Goal: Task Accomplishment & Management: Complete application form

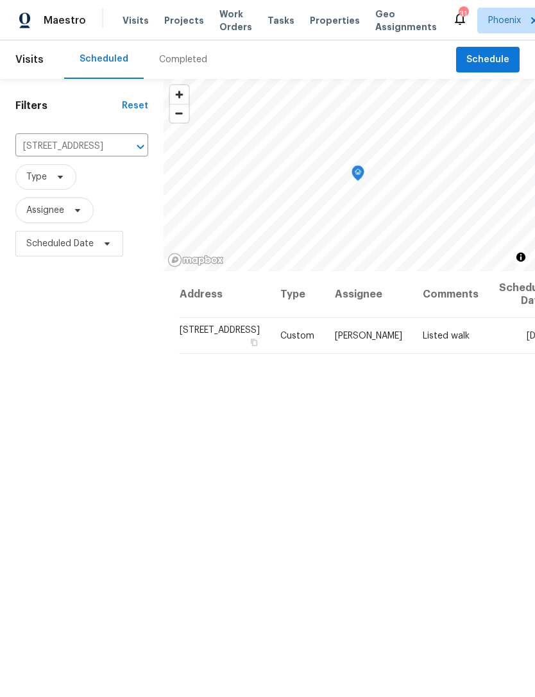
click at [94, 156] on input "[STREET_ADDRESS]" at bounding box center [63, 147] width 97 height 20
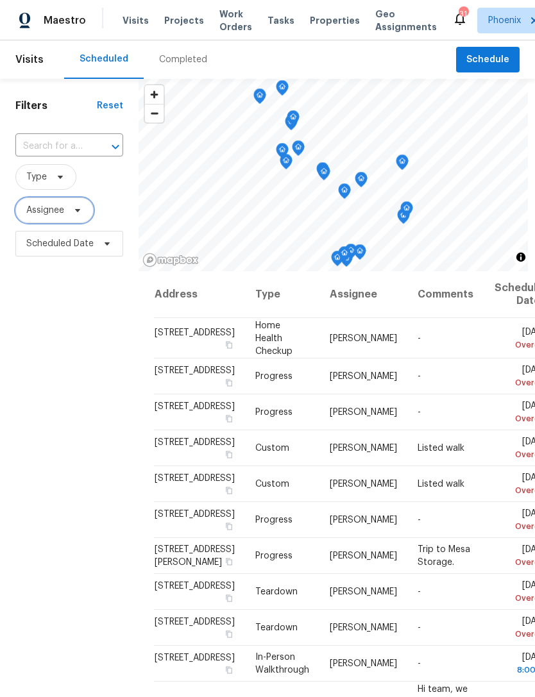
click at [69, 223] on span "Assignee" at bounding box center [54, 210] width 78 height 26
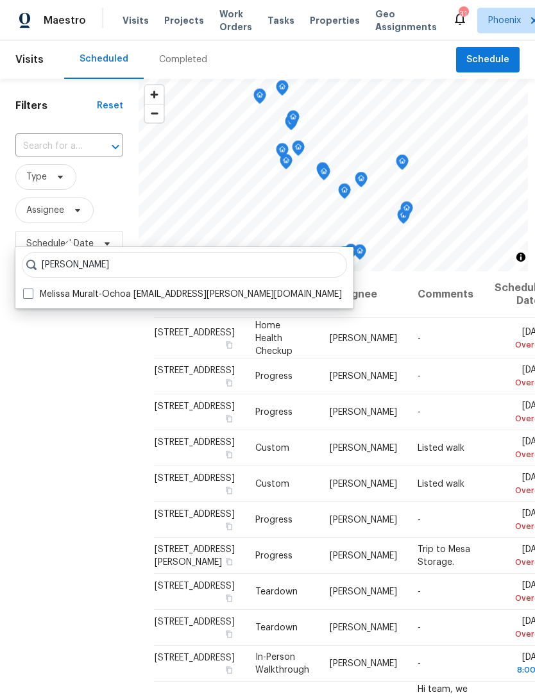
type input "[PERSON_NAME]"
click at [223, 298] on label "Melissa Muralt-Ochoa [EMAIL_ADDRESS][PERSON_NAME][DOMAIN_NAME]" at bounding box center [182, 294] width 319 height 13
click at [31, 296] on input "Melissa Muralt-Ochoa [EMAIL_ADDRESS][PERSON_NAME][DOMAIN_NAME]" at bounding box center [27, 292] width 8 height 8
checkbox input "true"
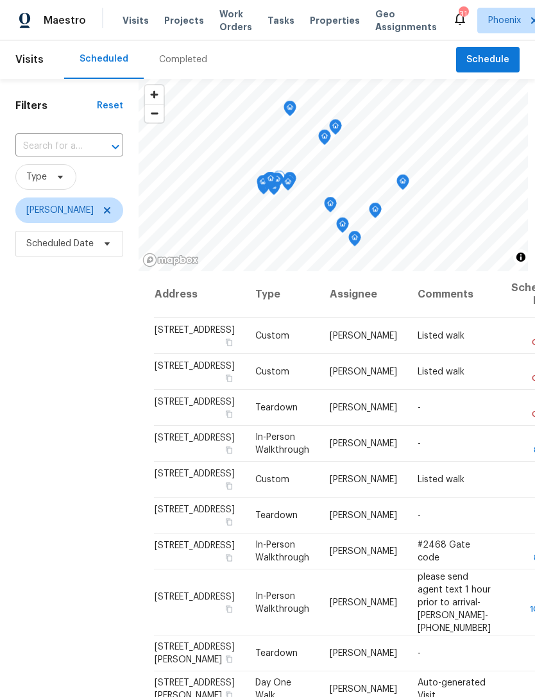
click at [0, 0] on icon at bounding box center [0, 0] width 0 height 0
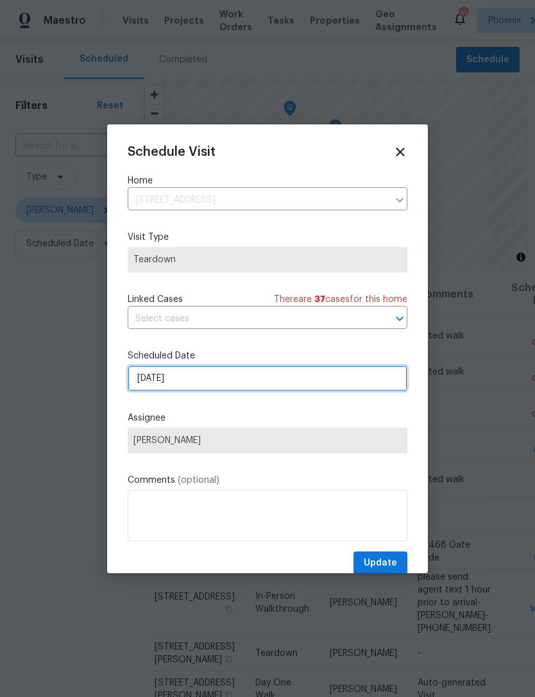
click at [235, 385] on input "[DATE]" at bounding box center [268, 378] width 280 height 26
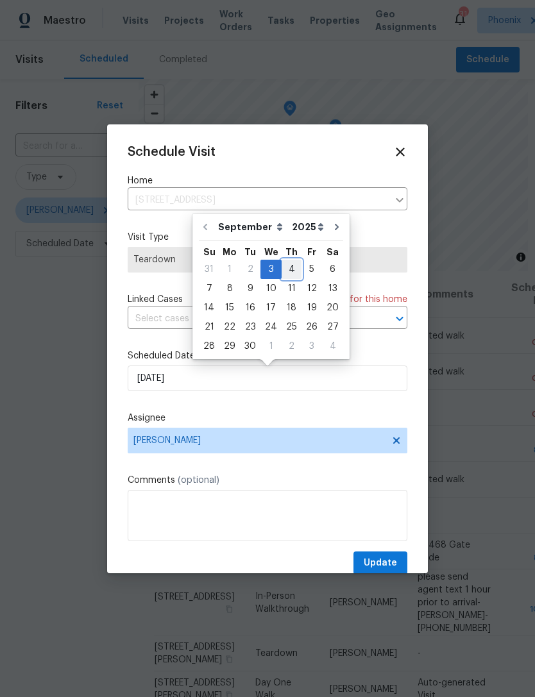
click at [285, 264] on div "4" at bounding box center [291, 269] width 20 height 18
type input "[DATE]"
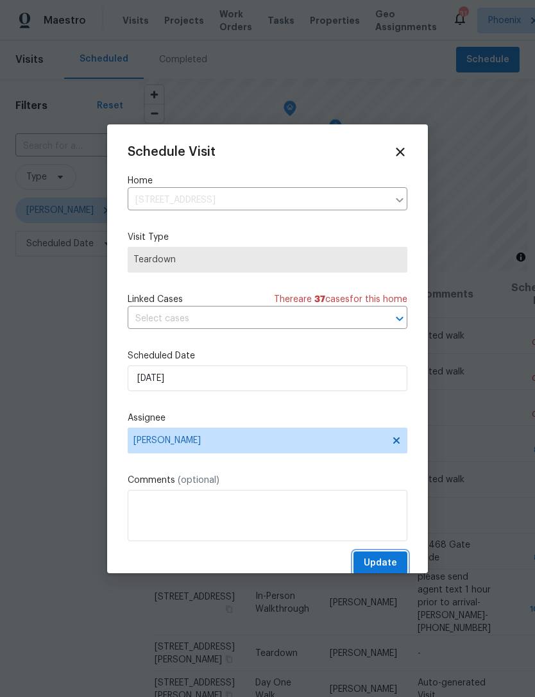
click at [375, 561] on span "Update" at bounding box center [380, 563] width 33 height 16
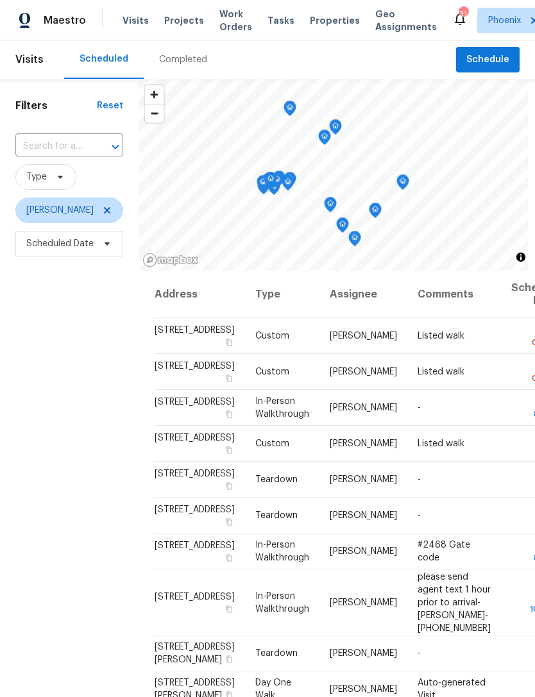
scroll to position [5, 0]
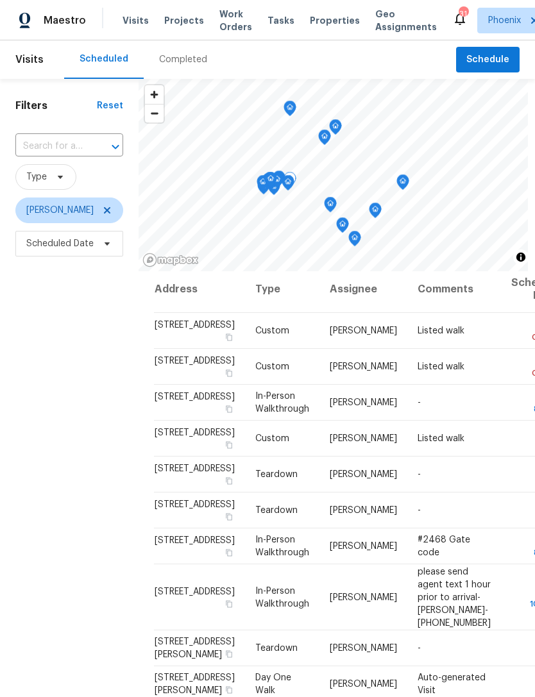
click at [0, 0] on icon at bounding box center [0, 0] width 0 height 0
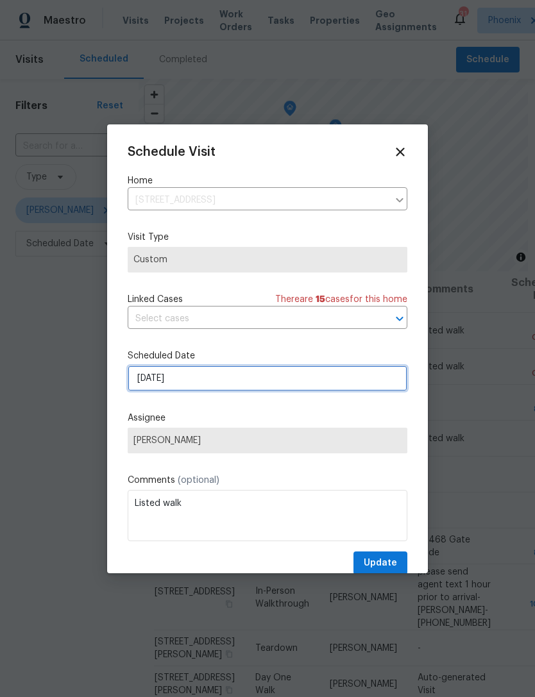
click at [211, 378] on input "[DATE]" at bounding box center [268, 378] width 280 height 26
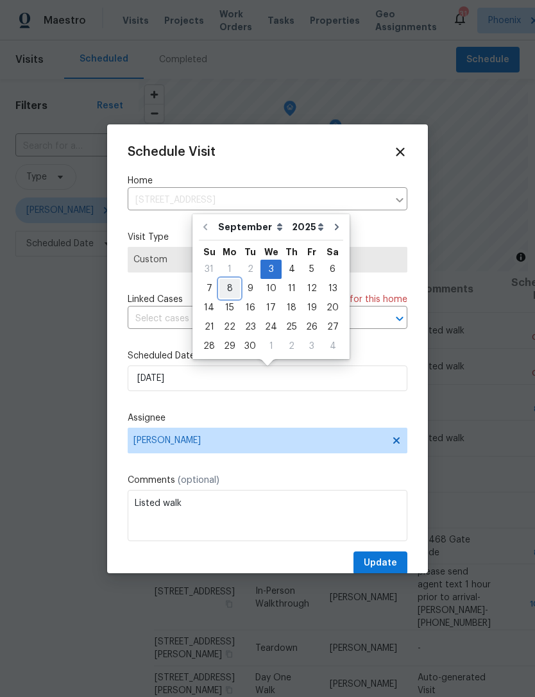
click at [226, 285] on div "8" at bounding box center [229, 289] width 21 height 18
type input "[DATE]"
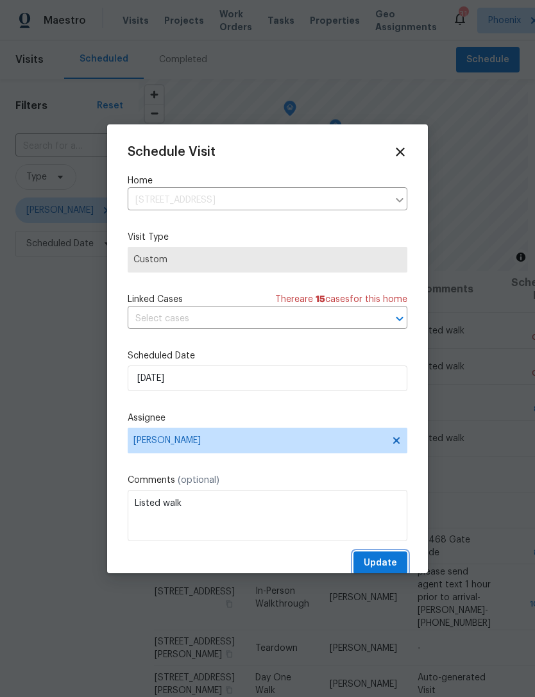
click at [387, 567] on span "Update" at bounding box center [380, 563] width 33 height 16
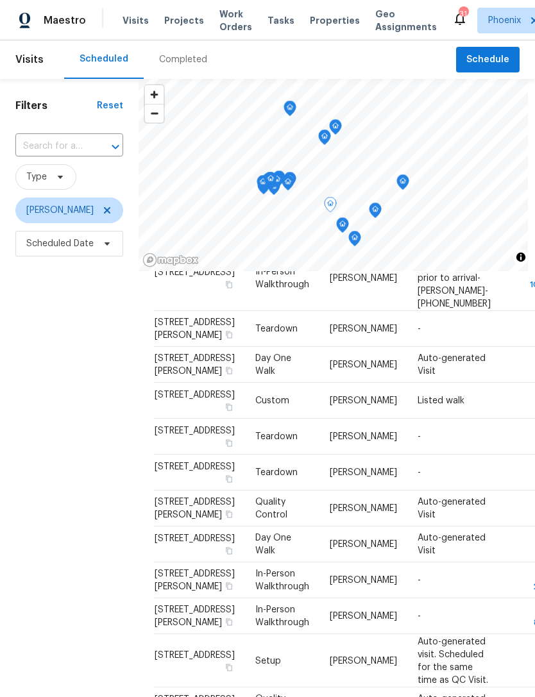
scroll to position [576, 0]
click at [0, 0] on icon at bounding box center [0, 0] width 0 height 0
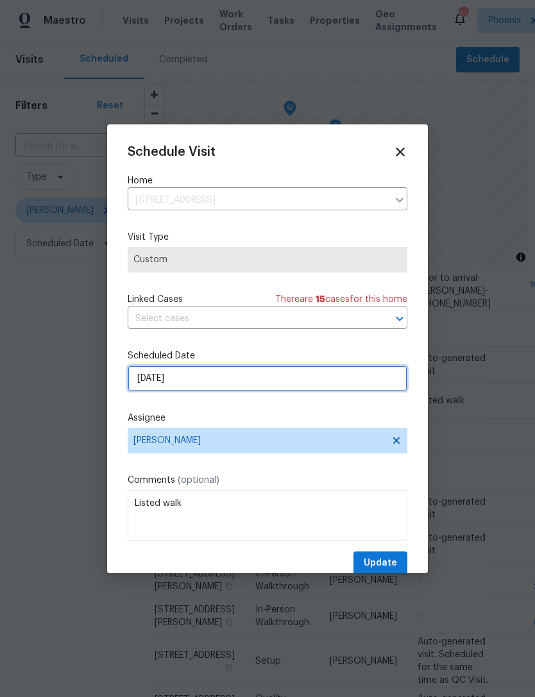
click at [241, 378] on input "[DATE]" at bounding box center [268, 378] width 280 height 26
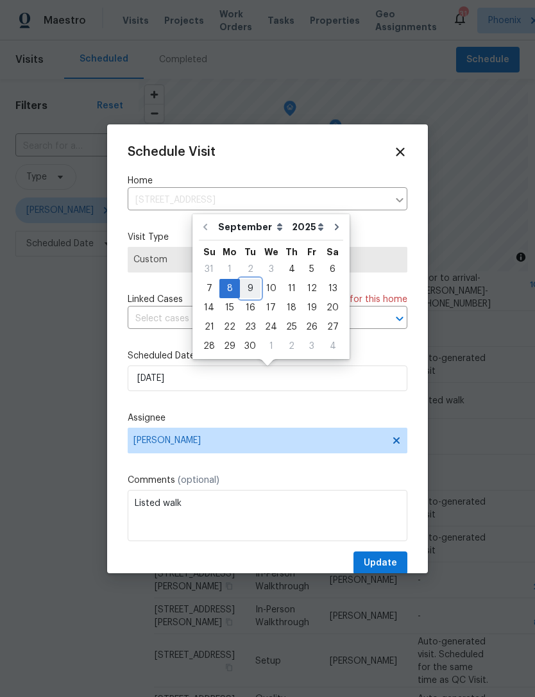
click at [248, 281] on div "9" at bounding box center [250, 289] width 21 height 18
type input "[DATE]"
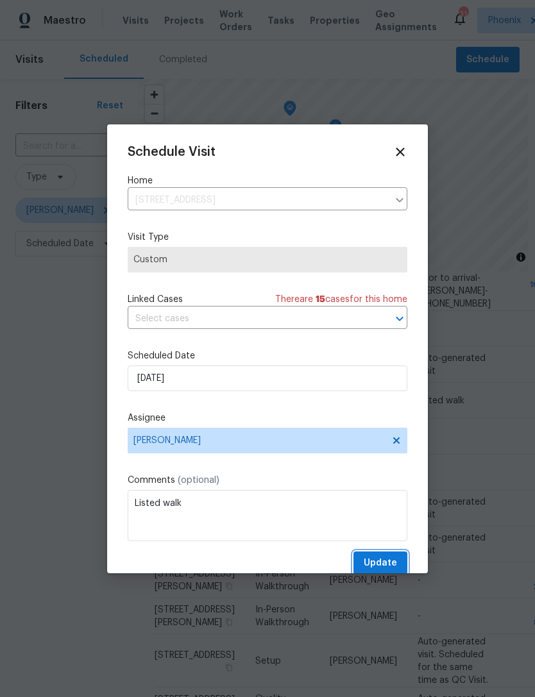
click at [390, 571] on span "Update" at bounding box center [380, 563] width 33 height 16
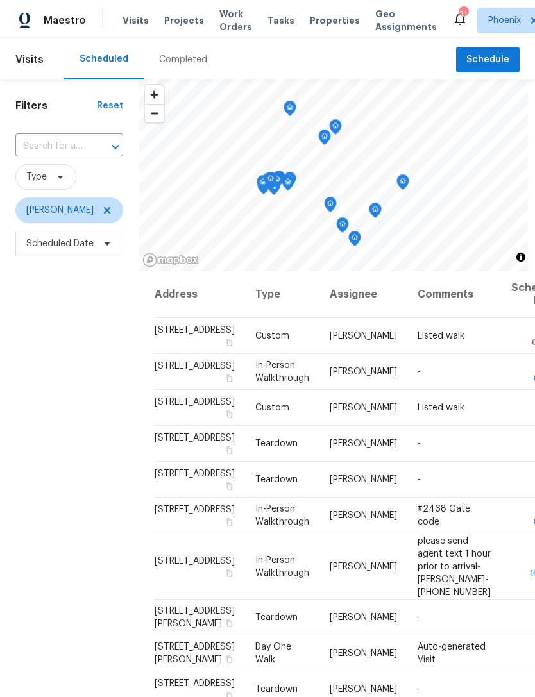
scroll to position [0, 0]
click at [0, 0] on icon at bounding box center [0, 0] width 0 height 0
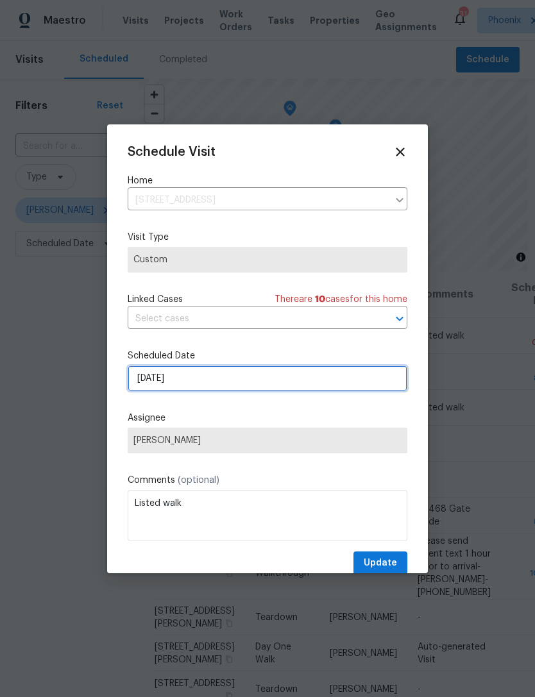
click at [262, 383] on input "[DATE]" at bounding box center [268, 378] width 280 height 26
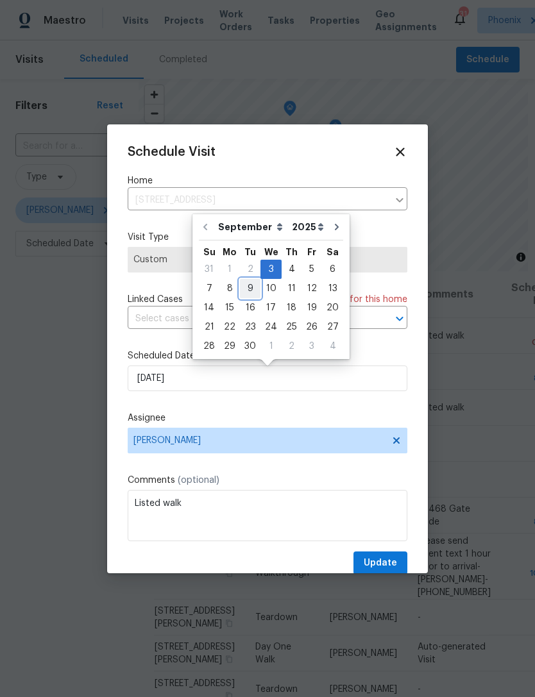
click at [246, 289] on div "9" at bounding box center [250, 289] width 21 height 18
type input "[DATE]"
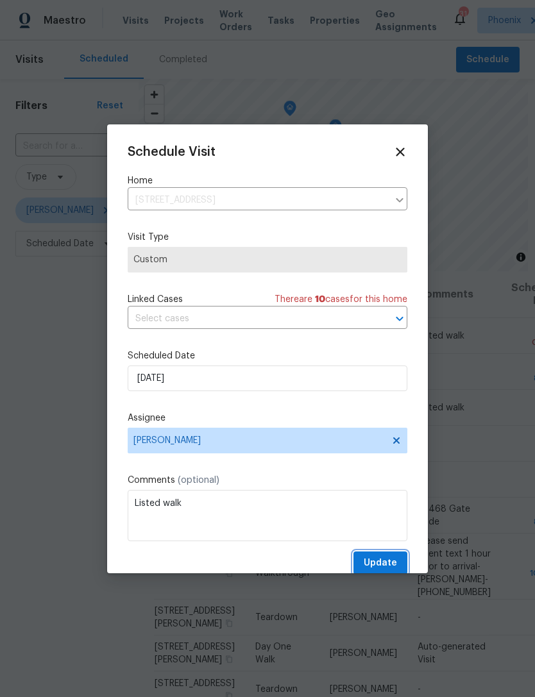
click at [385, 554] on button "Update" at bounding box center [380, 563] width 54 height 24
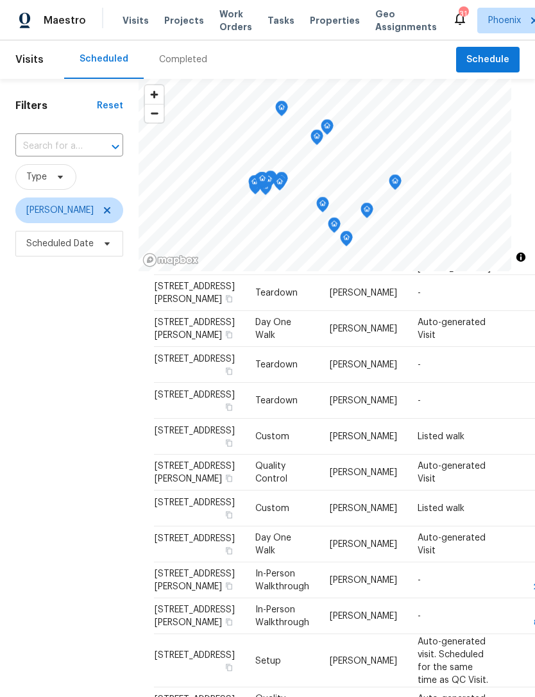
scroll to position [357, 0]
click at [0, 0] on span at bounding box center [0, 0] width 0 height 0
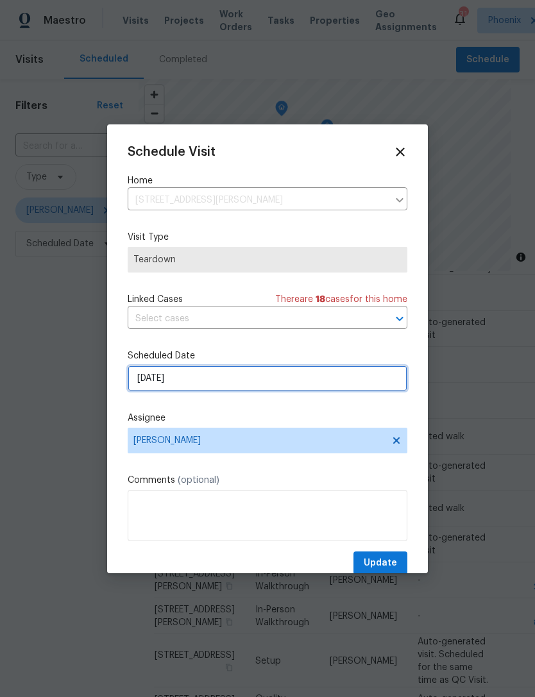
click at [224, 382] on input "[DATE]" at bounding box center [268, 378] width 280 height 26
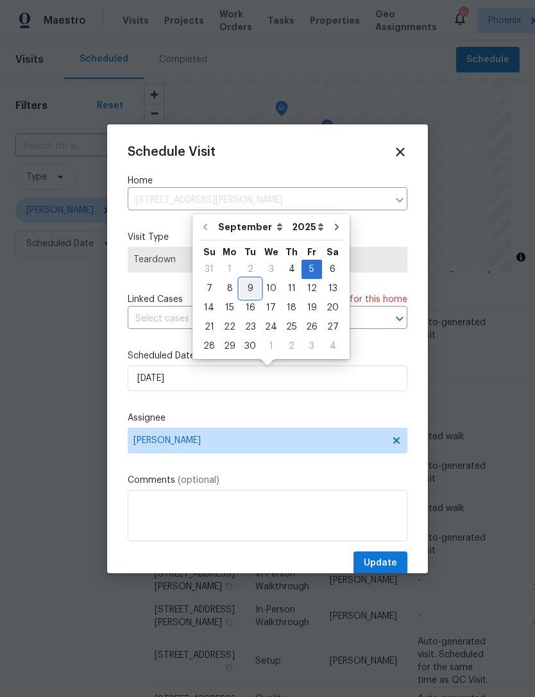
click at [246, 286] on div "9" at bounding box center [250, 289] width 21 height 18
type input "[DATE]"
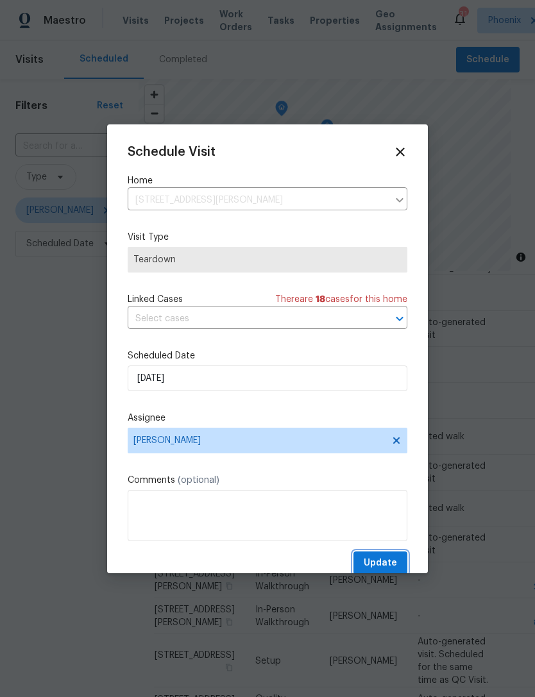
click at [387, 558] on span "Update" at bounding box center [380, 563] width 33 height 16
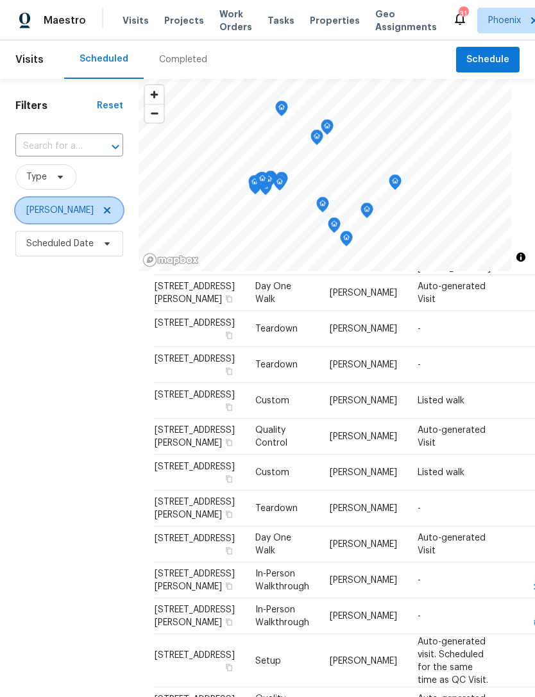
click at [110, 214] on icon at bounding box center [107, 210] width 6 height 6
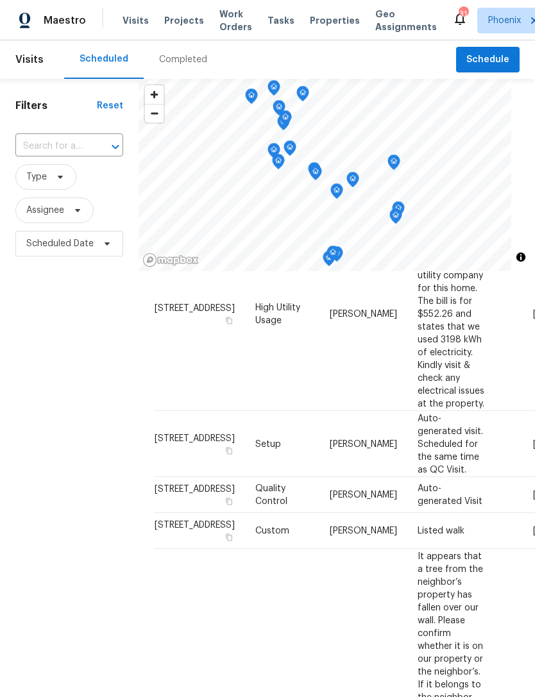
click at [185, 66] on div "Completed" at bounding box center [183, 59] width 48 height 13
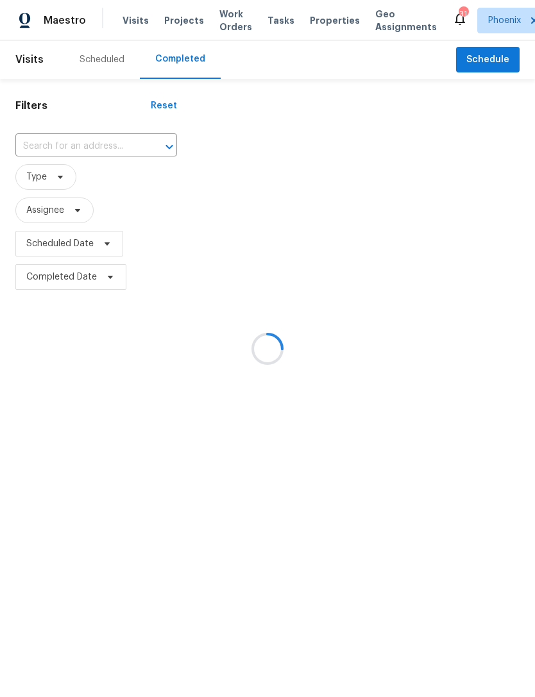
click at [78, 149] on div at bounding box center [267, 348] width 535 height 697
click at [53, 164] on div at bounding box center [267, 348] width 535 height 697
click at [55, 157] on div at bounding box center [267, 348] width 535 height 697
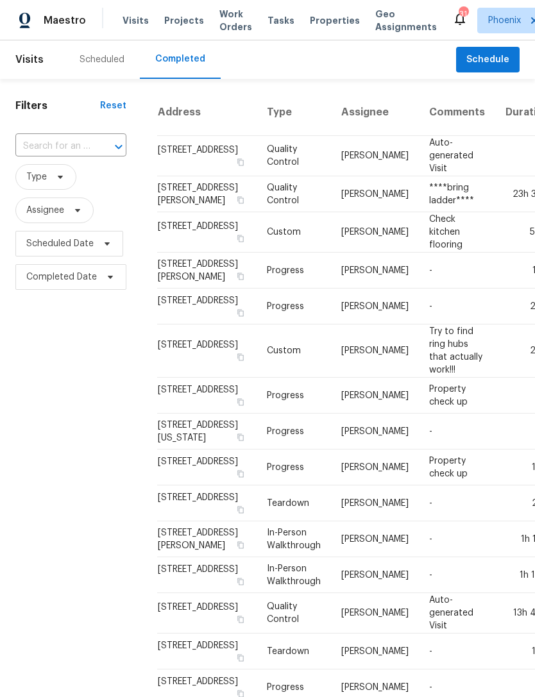
click at [39, 156] on input "text" at bounding box center [52, 147] width 75 height 20
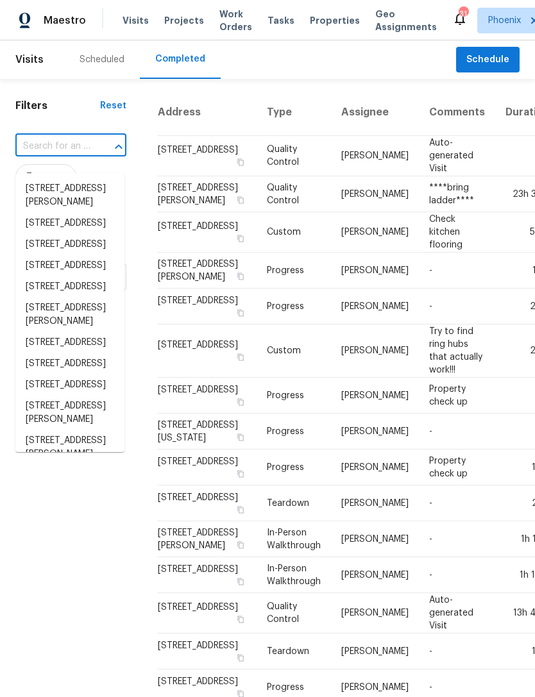
click at [47, 156] on input "text" at bounding box center [52, 147] width 75 height 20
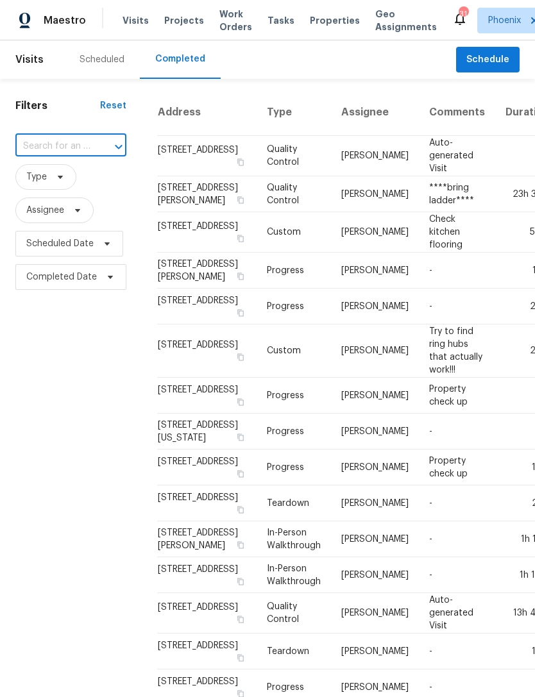
paste input "[STREET_ADDRESS]"
type input "[STREET_ADDRESS]"
click at [63, 193] on li "[STREET_ADDRESS]" at bounding box center [69, 188] width 109 height 21
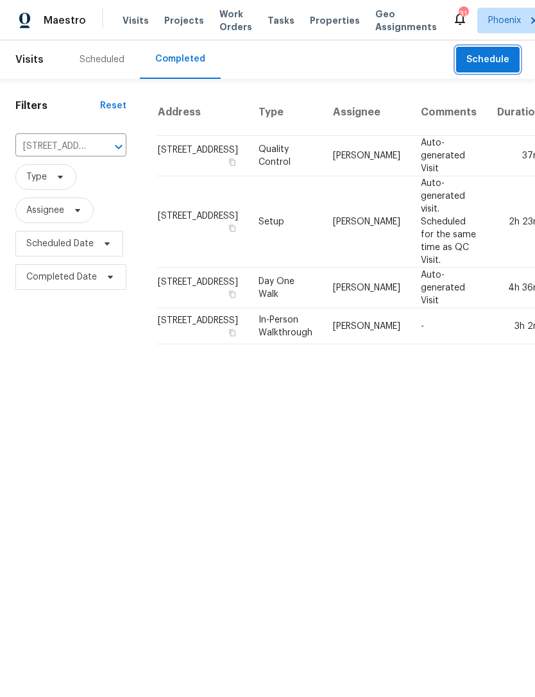
click at [493, 68] on span "Schedule" at bounding box center [487, 60] width 43 height 16
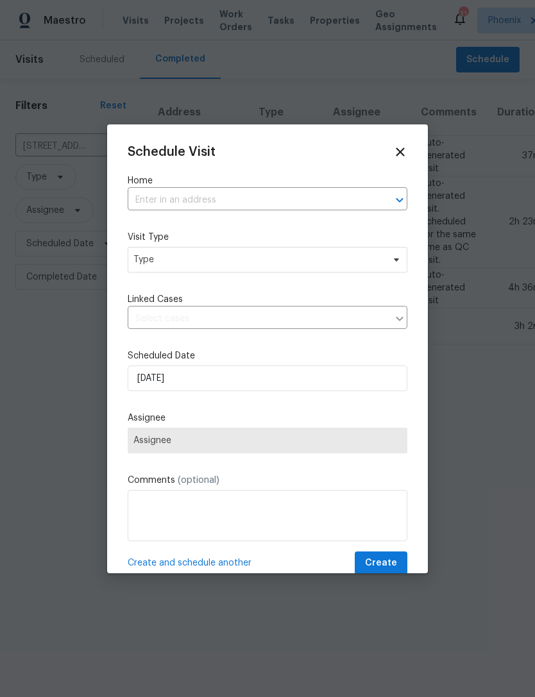
click at [188, 204] on input "text" at bounding box center [250, 200] width 244 height 20
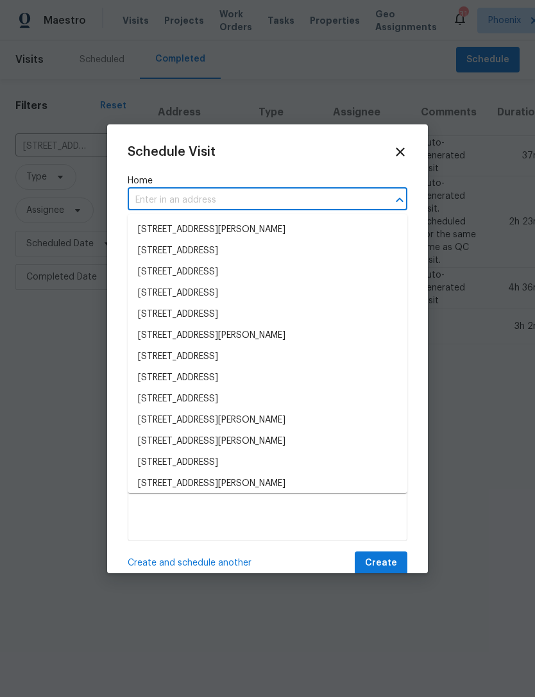
click at [161, 192] on input "text" at bounding box center [250, 200] width 244 height 20
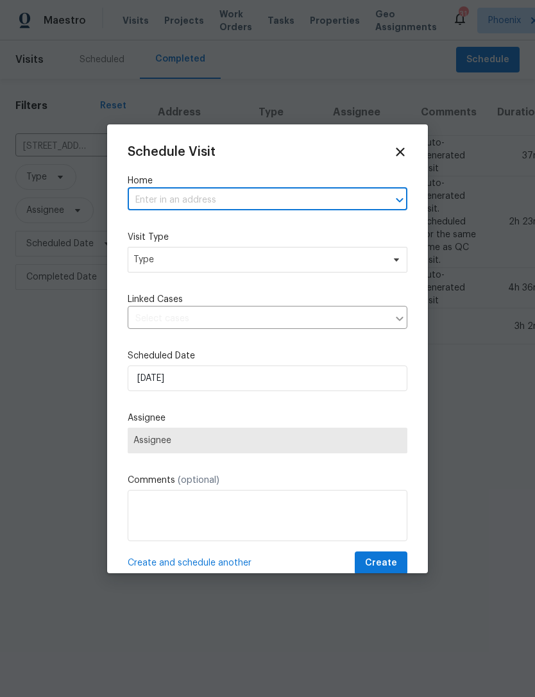
paste input "[STREET_ADDRESS]"
type input "[STREET_ADDRESS]"
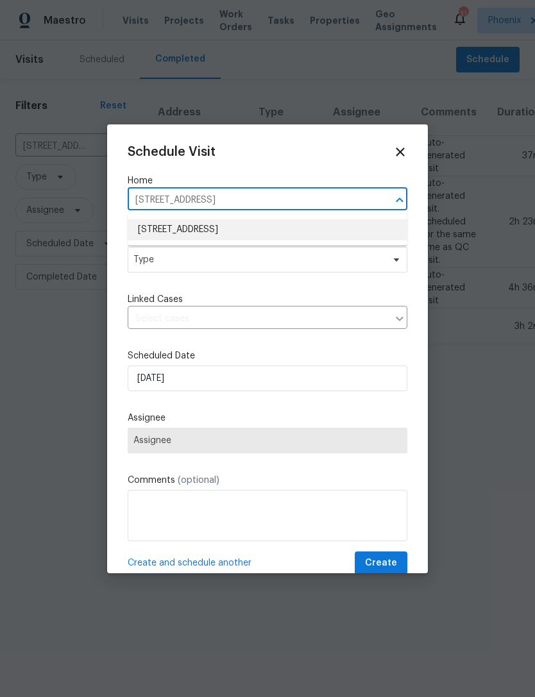
click at [239, 233] on li "[STREET_ADDRESS]" at bounding box center [268, 229] width 280 height 21
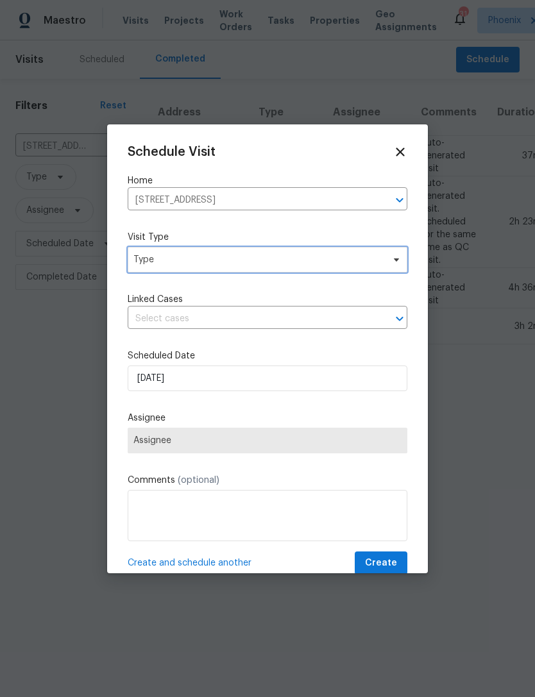
click at [201, 265] on span "Type" at bounding box center [257, 259] width 249 height 13
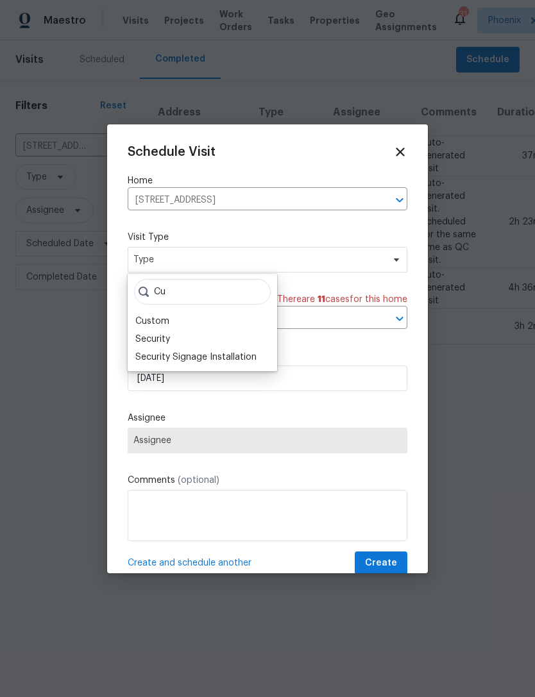
type input "Cu"
click at [167, 315] on div "Custom" at bounding box center [152, 321] width 34 height 13
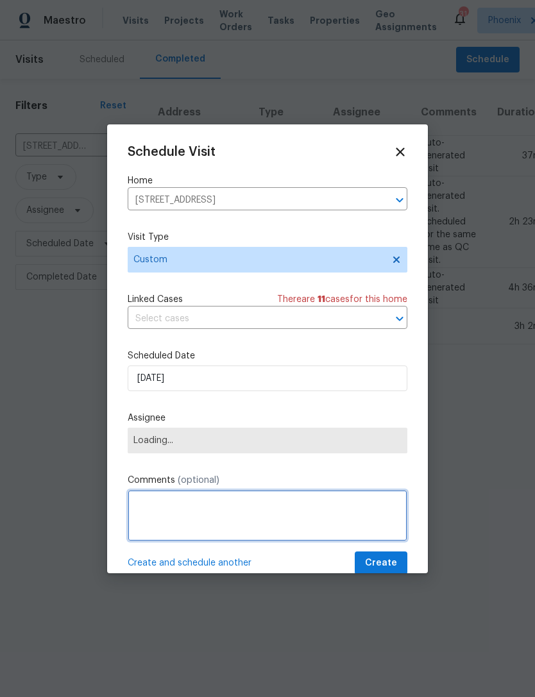
click at [178, 518] on textarea at bounding box center [268, 515] width 280 height 51
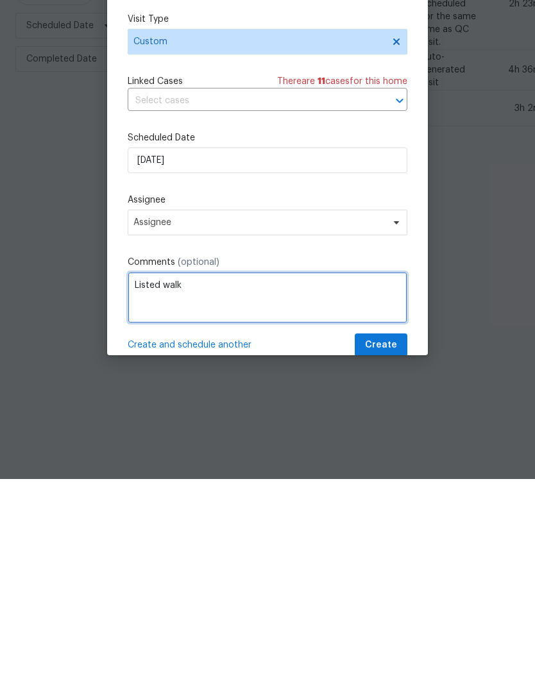
type textarea "Listed walk"
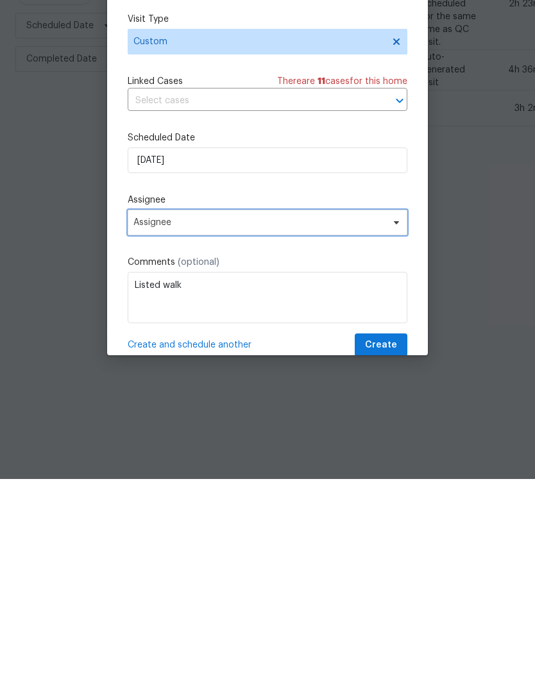
click at [281, 435] on span "Assignee" at bounding box center [258, 440] width 251 height 10
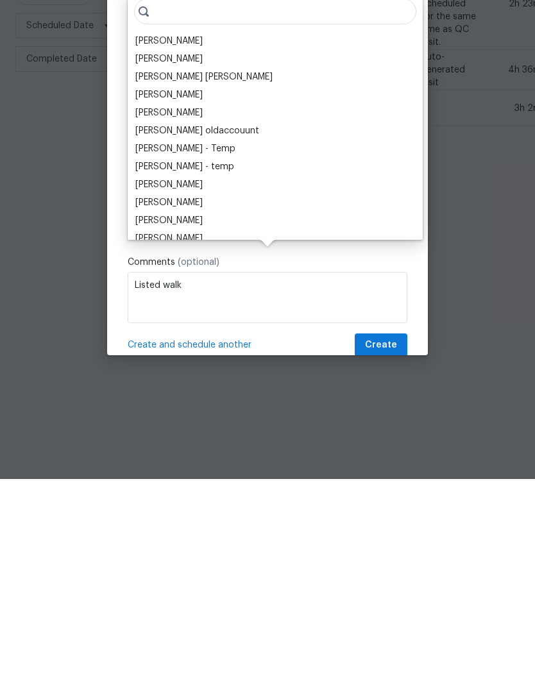
click at [203, 253] on div "[PERSON_NAME]" at bounding box center [168, 259] width 67 height 13
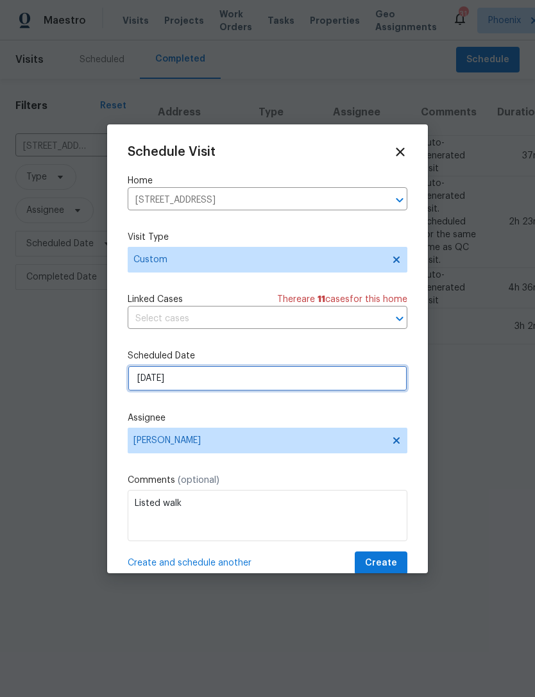
click at [222, 380] on input "[DATE]" at bounding box center [268, 378] width 280 height 26
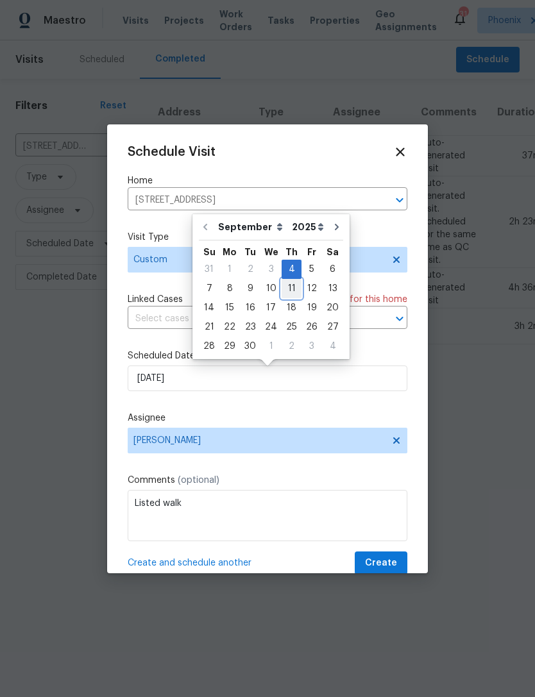
click at [287, 284] on div "11" at bounding box center [291, 289] width 20 height 18
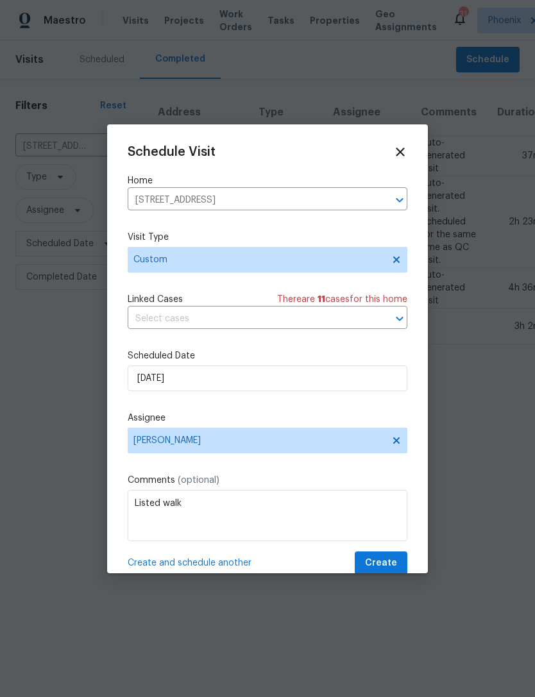
type input "[DATE]"
click at [389, 560] on span "Create" at bounding box center [381, 563] width 32 height 16
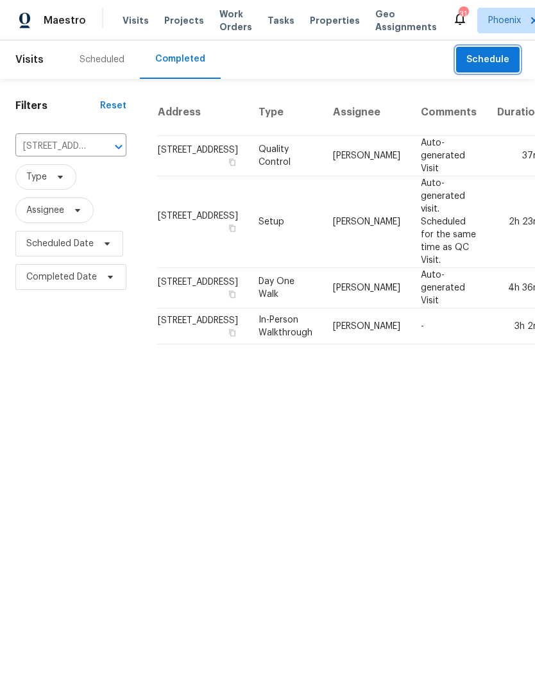
click at [104, 153] on icon "Clear" at bounding box center [102, 146] width 13 height 13
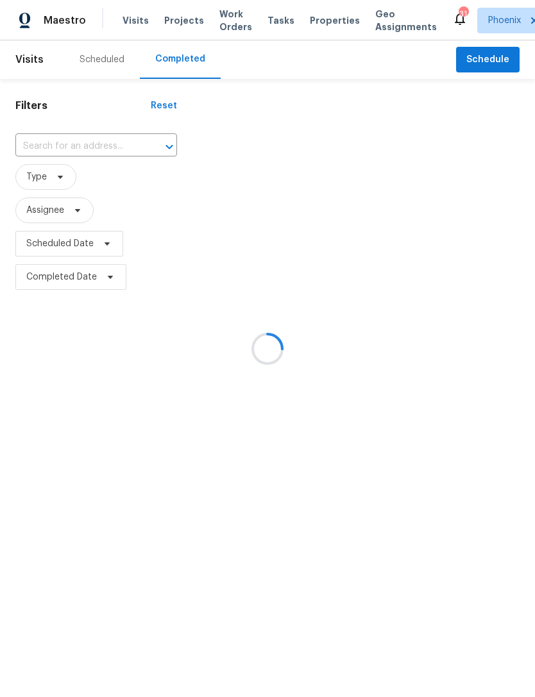
click at [56, 156] on div at bounding box center [267, 348] width 535 height 697
click at [44, 155] on div at bounding box center [267, 348] width 535 height 697
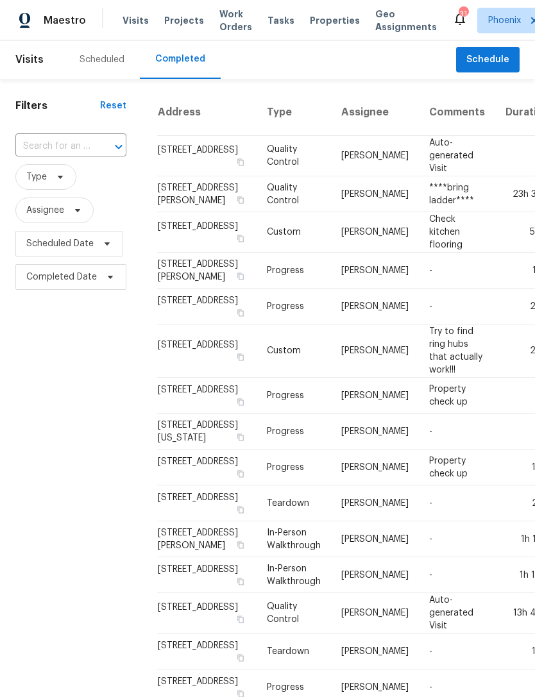
click at [37, 153] on input "text" at bounding box center [52, 147] width 75 height 20
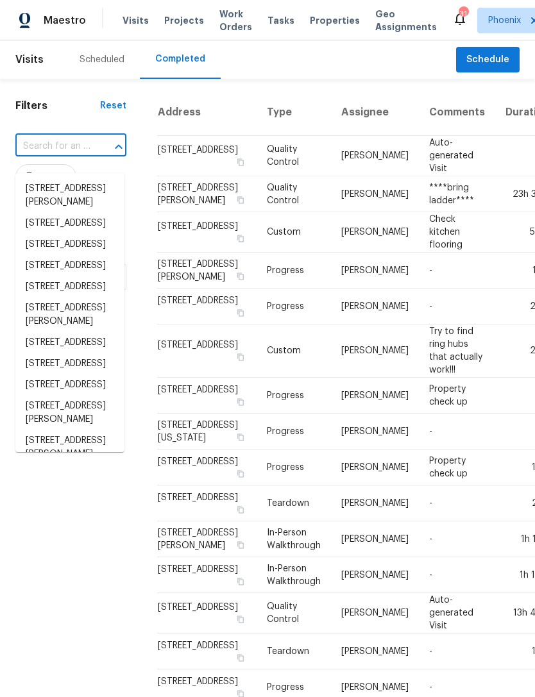
click at [36, 156] on input "text" at bounding box center [52, 147] width 75 height 20
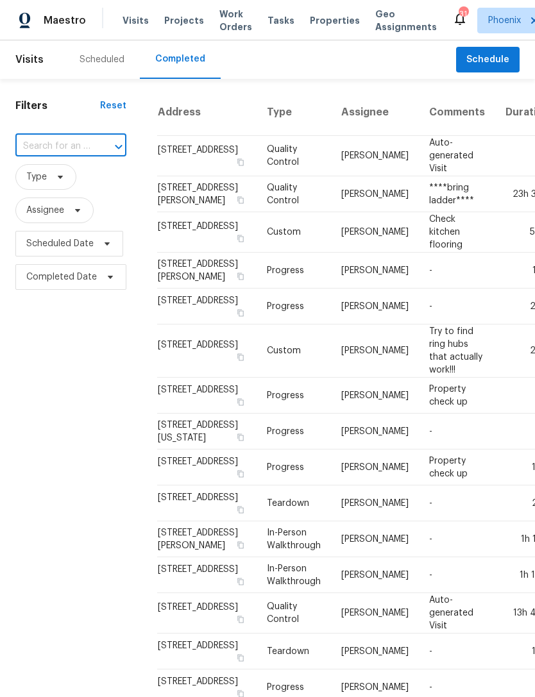
paste input "[STREET_ADDRESS][PERSON_NAME]"
type input "[STREET_ADDRESS][PERSON_NAME]"
click at [62, 194] on li "[STREET_ADDRESS][PERSON_NAME]" at bounding box center [69, 195] width 109 height 35
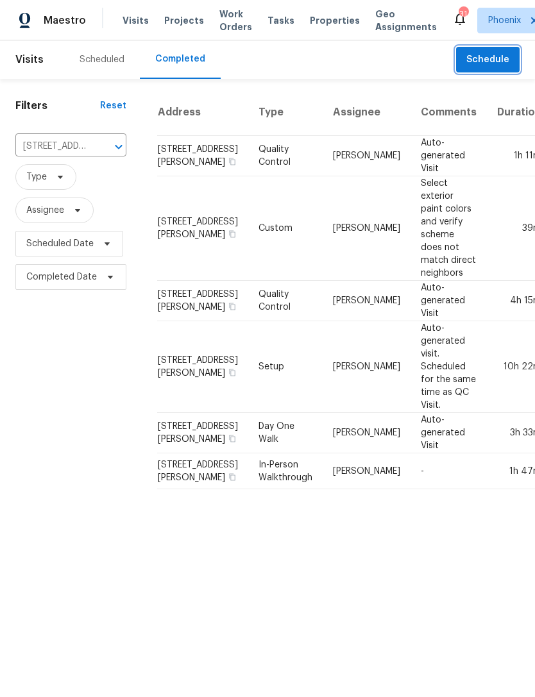
click at [507, 64] on button "Schedule" at bounding box center [487, 60] width 63 height 26
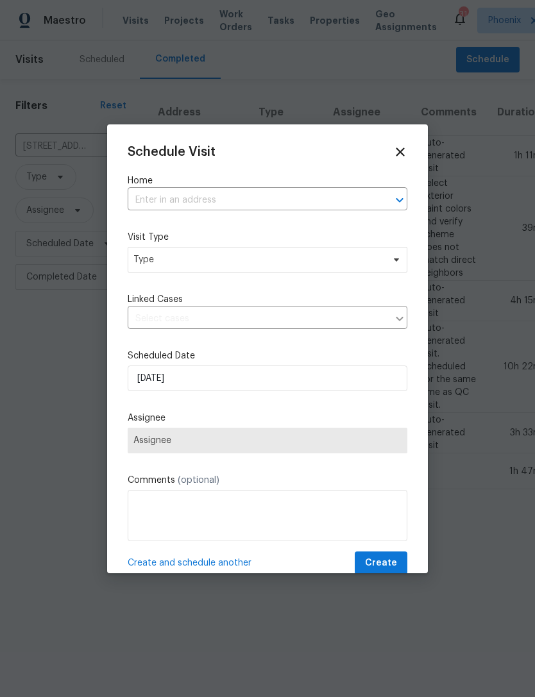
click at [182, 199] on input "text" at bounding box center [250, 200] width 244 height 20
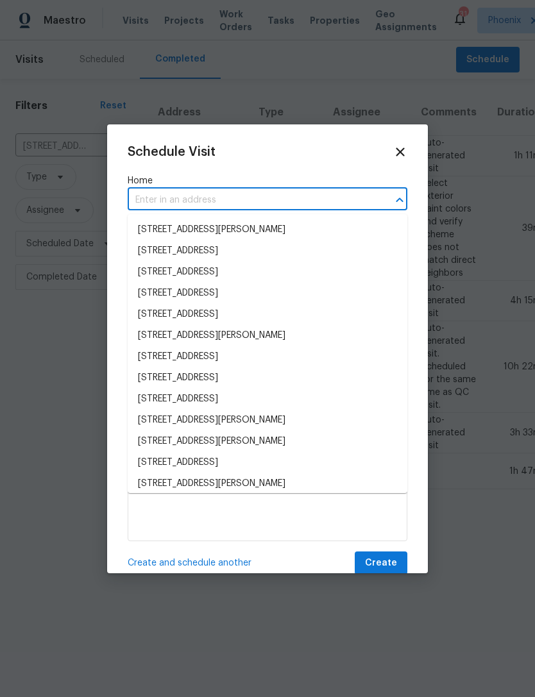
click at [159, 199] on input "text" at bounding box center [250, 200] width 244 height 20
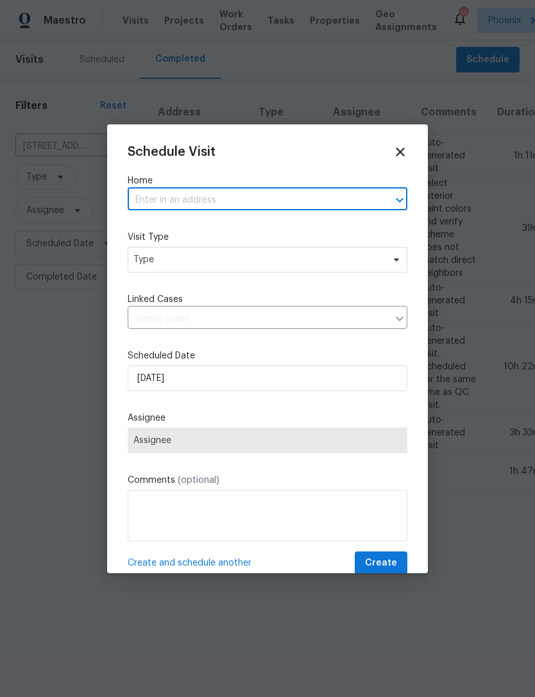
paste input "[STREET_ADDRESS][PERSON_NAME]"
type input "[STREET_ADDRESS][PERSON_NAME]"
click at [254, 222] on li "[STREET_ADDRESS][PERSON_NAME]" at bounding box center [268, 229] width 280 height 21
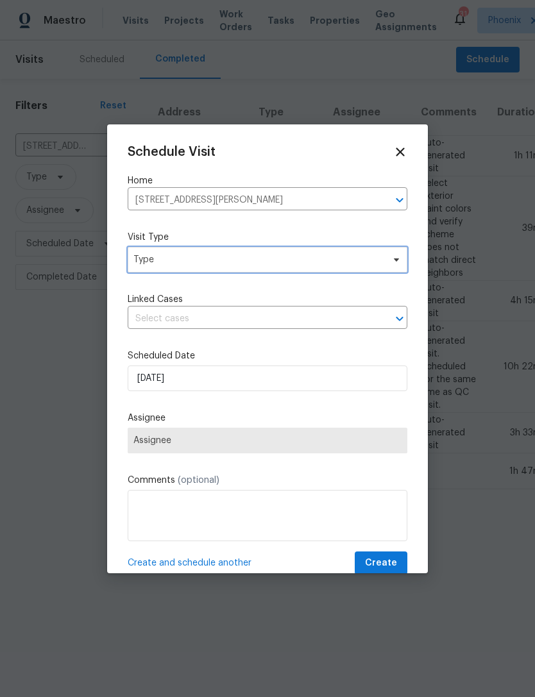
click at [190, 265] on span "Type" at bounding box center [257, 259] width 249 height 13
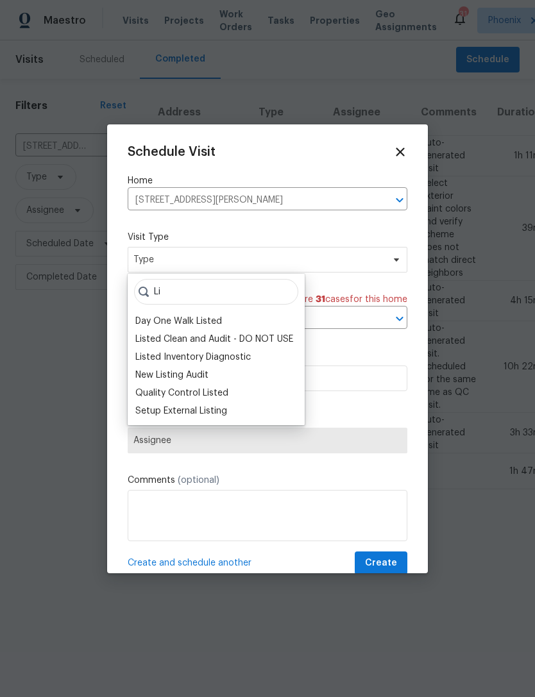
type input "L"
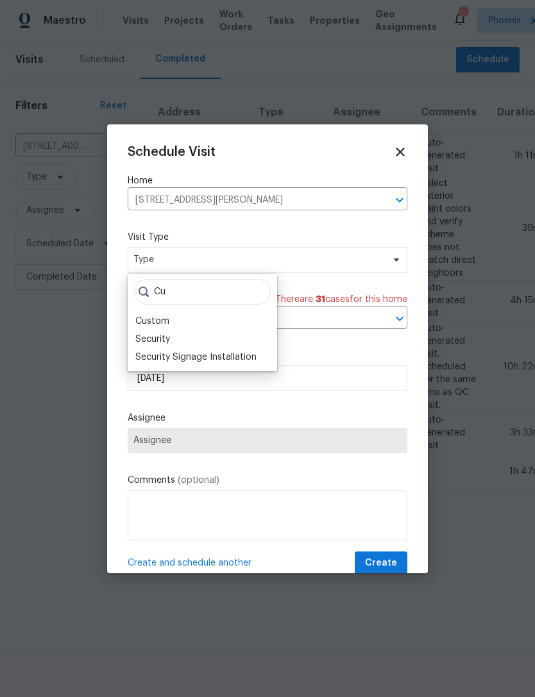
type input "Cu"
click at [163, 315] on div "Custom" at bounding box center [152, 321] width 34 height 13
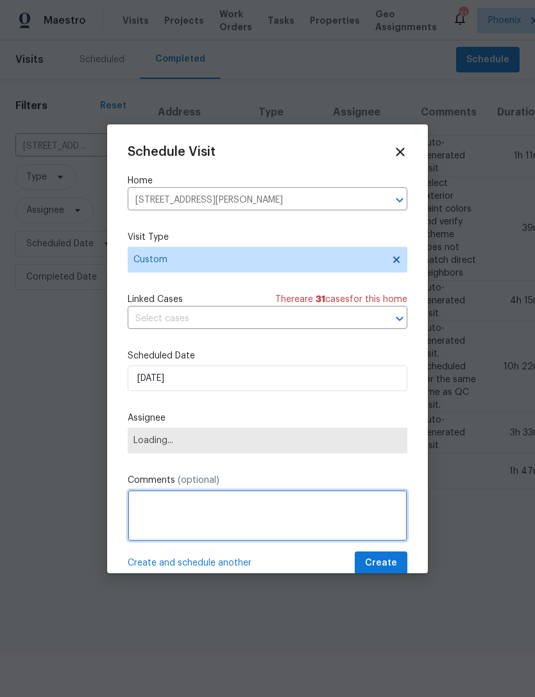
click at [193, 512] on textarea at bounding box center [268, 515] width 280 height 51
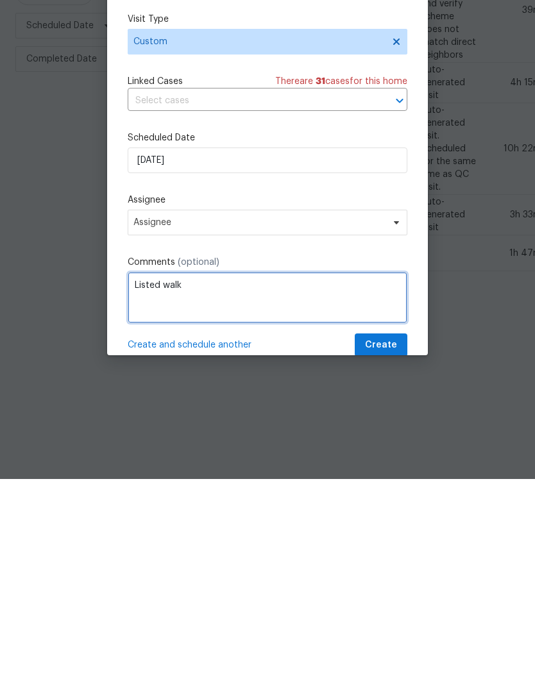
type textarea "Listed walk"
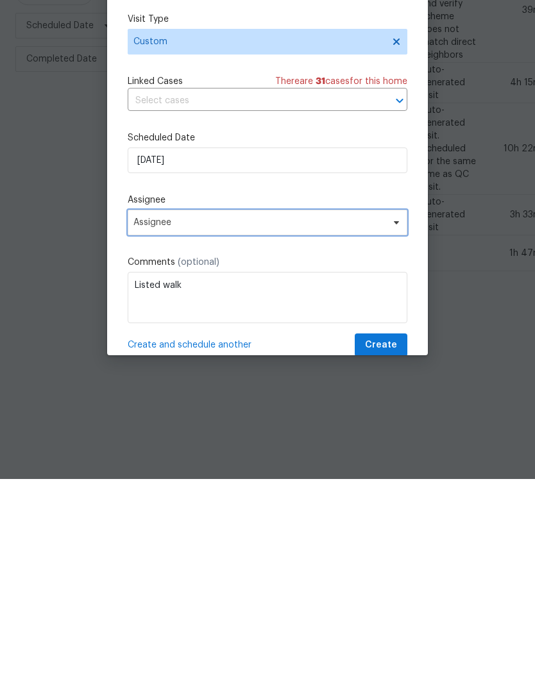
click at [233, 435] on span "Assignee" at bounding box center [258, 440] width 251 height 10
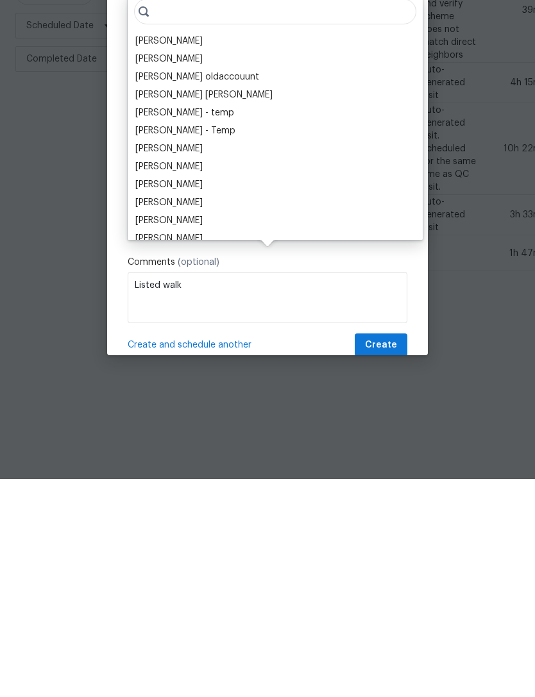
click at [203, 253] on div "[PERSON_NAME]" at bounding box center [168, 259] width 67 height 13
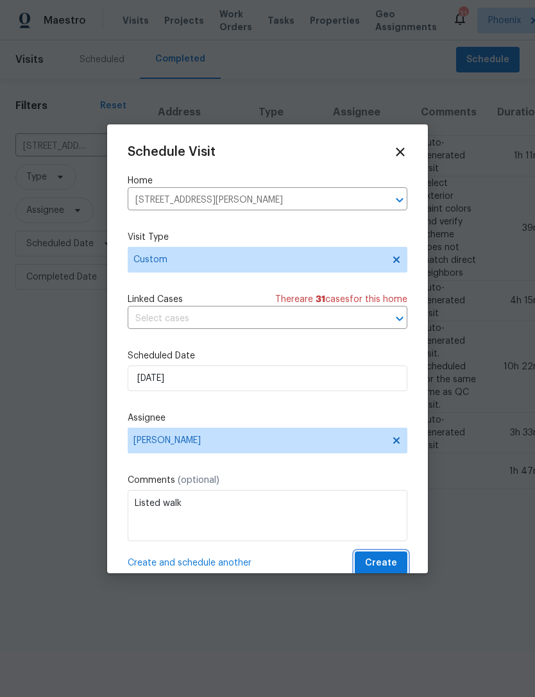
click at [387, 567] on span "Create" at bounding box center [381, 563] width 32 height 16
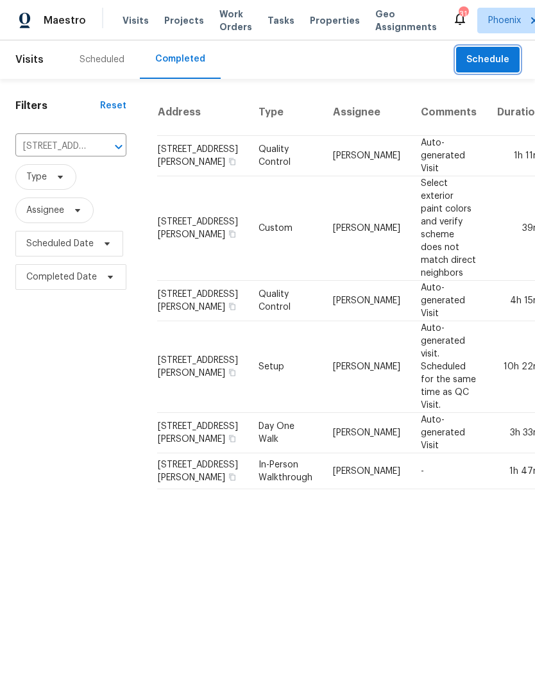
click at [504, 68] on span "Schedule" at bounding box center [487, 60] width 43 height 16
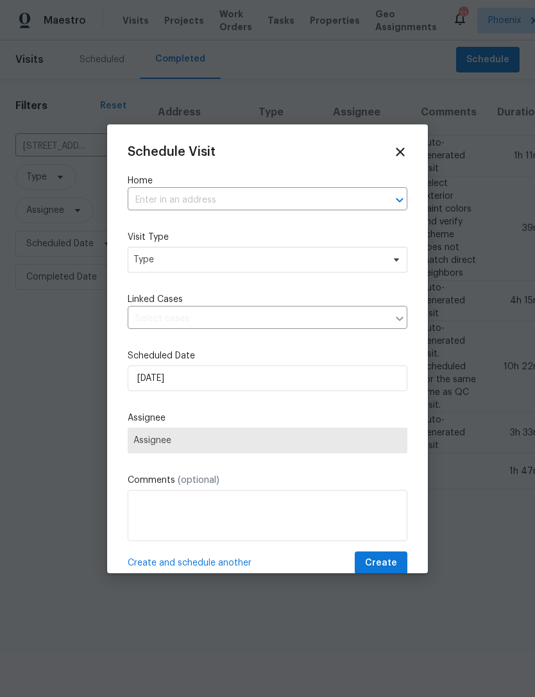
click at [185, 203] on input "text" at bounding box center [250, 200] width 244 height 20
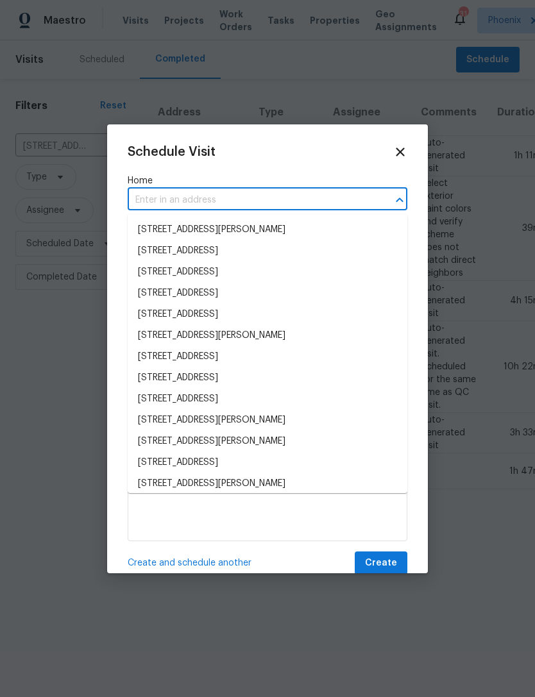
click at [153, 196] on input "text" at bounding box center [250, 200] width 244 height 20
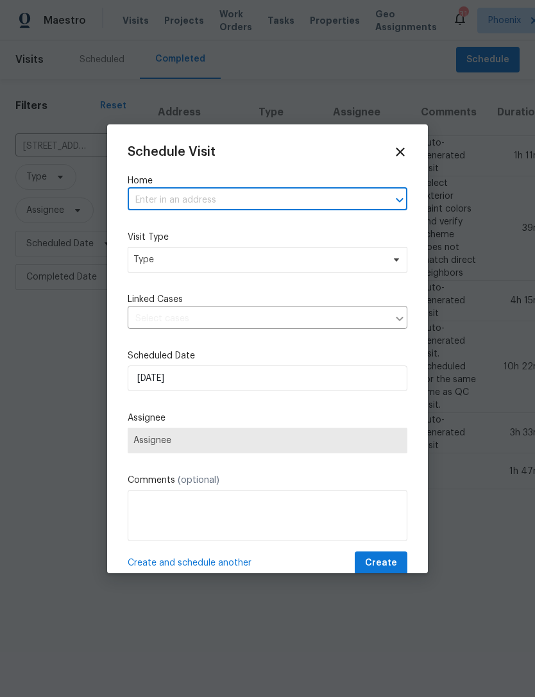
paste input "[STREET_ADDRESS]"
type input "[STREET_ADDRESS]"
click at [208, 226] on li "[STREET_ADDRESS]" at bounding box center [268, 229] width 280 height 21
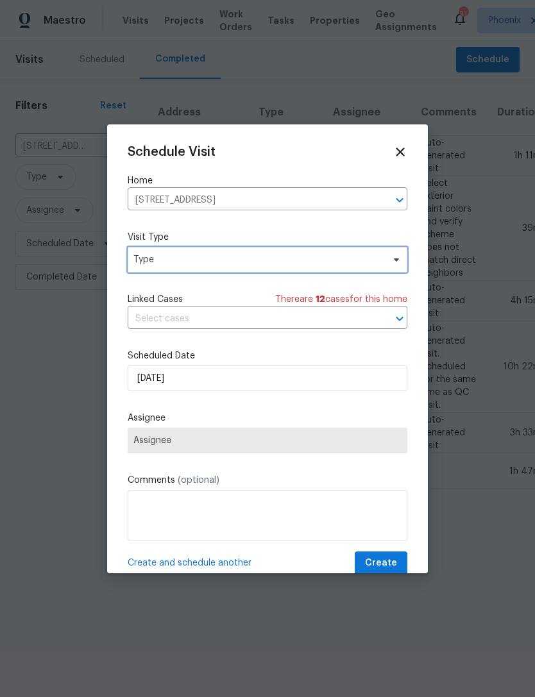
click at [193, 259] on span "Type" at bounding box center [257, 259] width 249 height 13
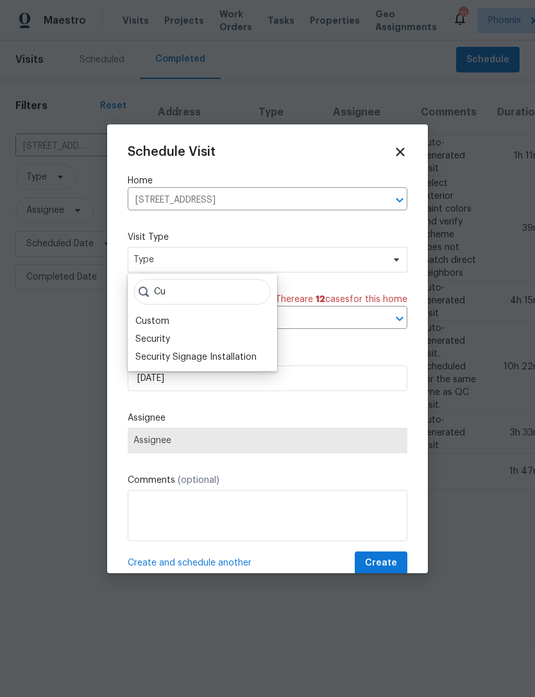
type input "Cu"
click at [162, 320] on div "Custom" at bounding box center [152, 321] width 34 height 13
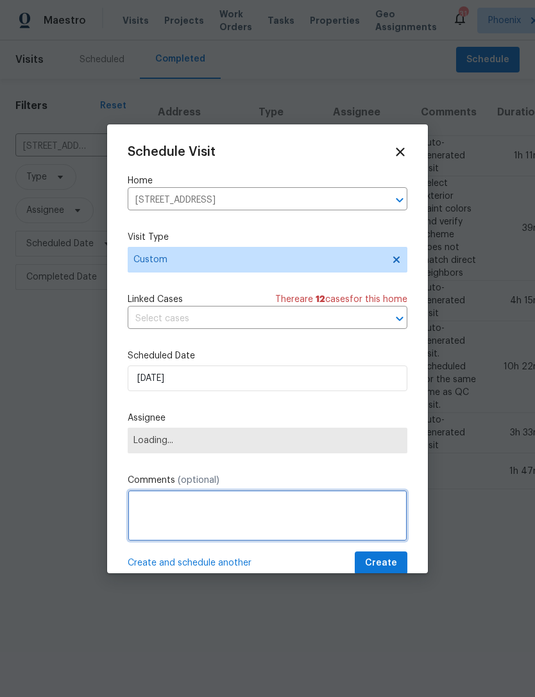
click at [185, 521] on textarea at bounding box center [268, 515] width 280 height 51
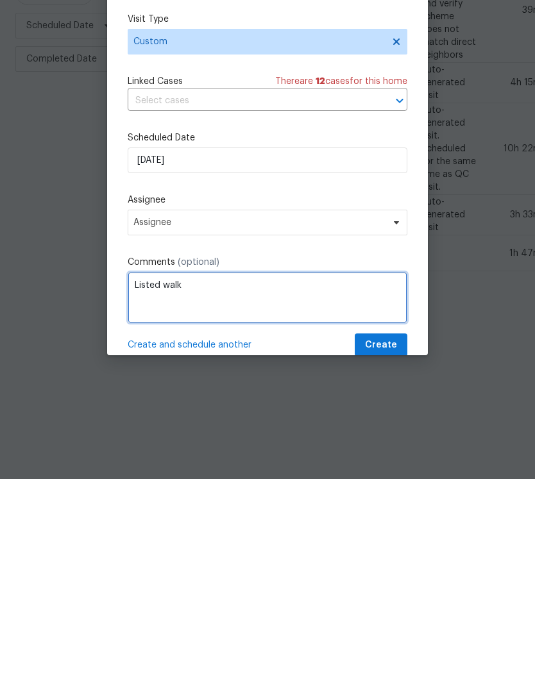
type textarea "Listed walk"
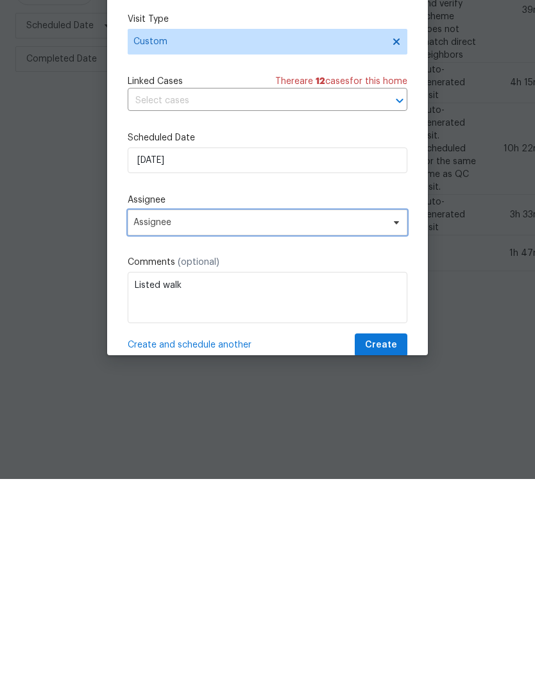
click at [281, 428] on span "Assignee" at bounding box center [268, 441] width 280 height 26
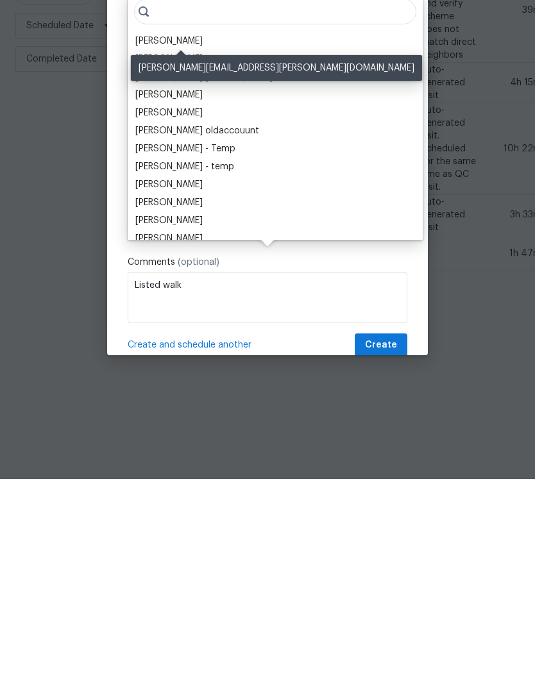
click at [203, 253] on div "[PERSON_NAME]" at bounding box center [168, 259] width 67 height 13
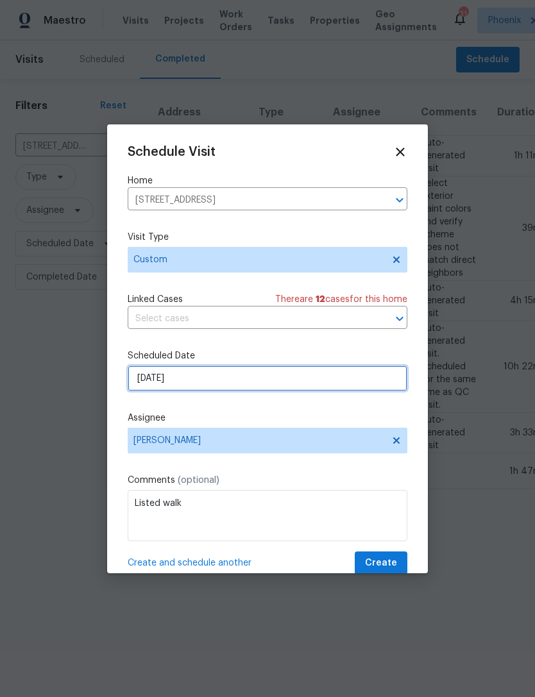
click at [234, 378] on input "[DATE]" at bounding box center [268, 378] width 280 height 26
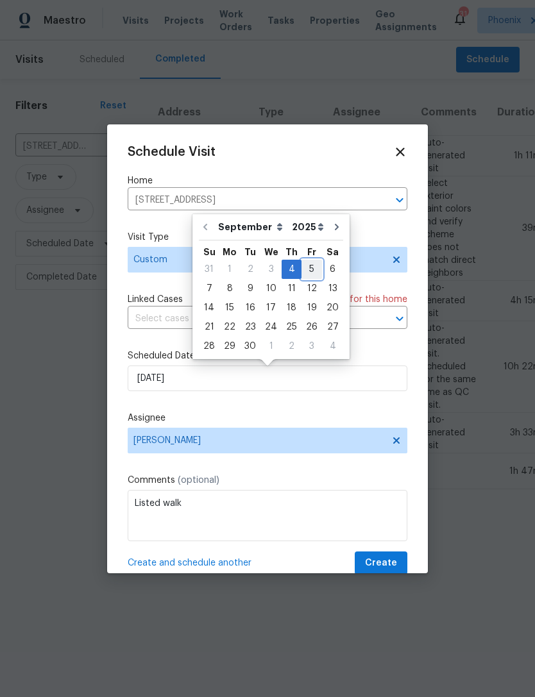
click at [310, 261] on div "5" at bounding box center [311, 269] width 21 height 18
type input "[DATE]"
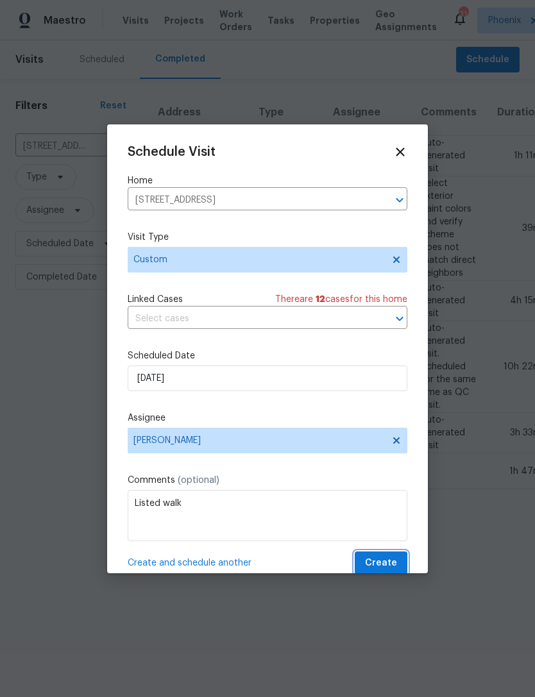
click at [389, 561] on span "Create" at bounding box center [381, 563] width 32 height 16
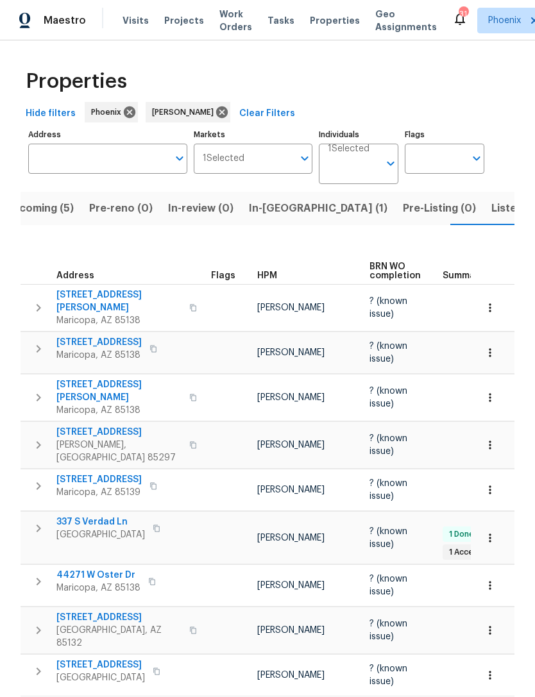
click at [53, 217] on span "Upcoming (5)" at bounding box center [39, 208] width 69 height 18
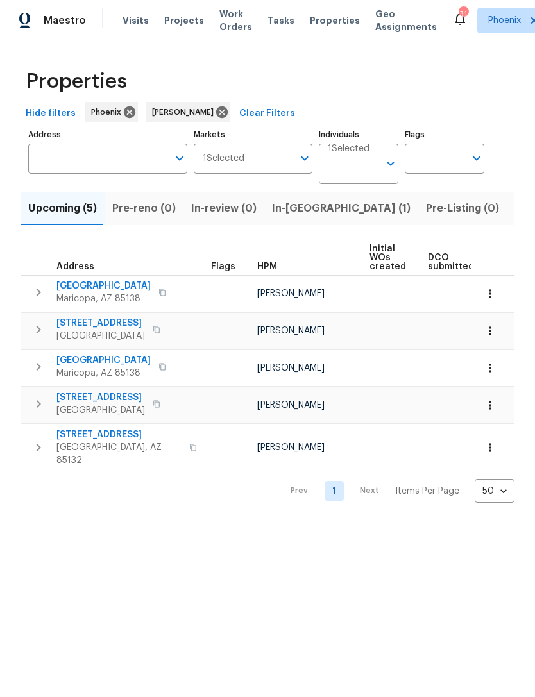
click at [514, 217] on span "Listed (19)" at bounding box center [540, 208] width 53 height 18
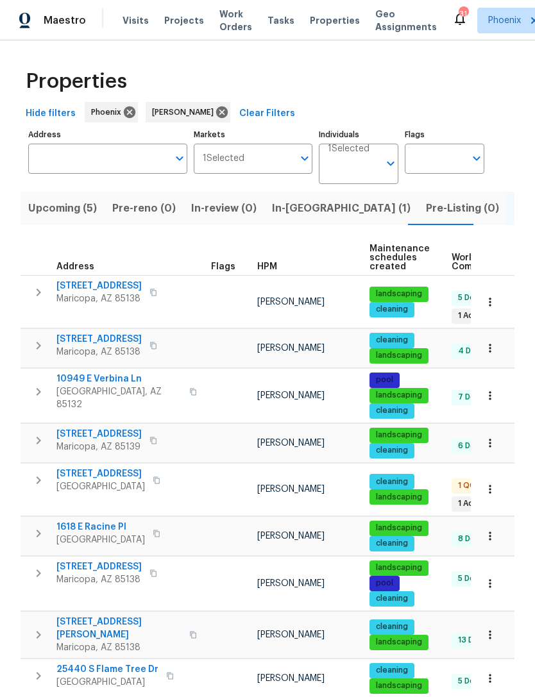
scroll to position [10, 0]
click at [382, 80] on div "Properties" at bounding box center [268, 81] width 494 height 41
copy div "[STREET_ADDRESS]"
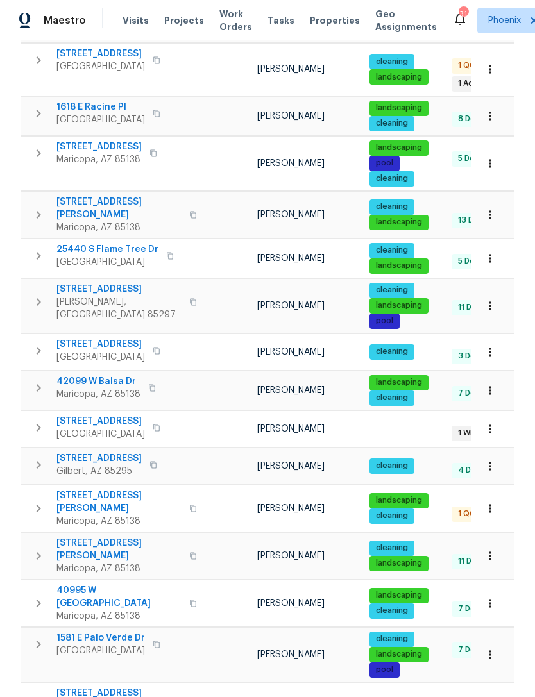
scroll to position [419, 0]
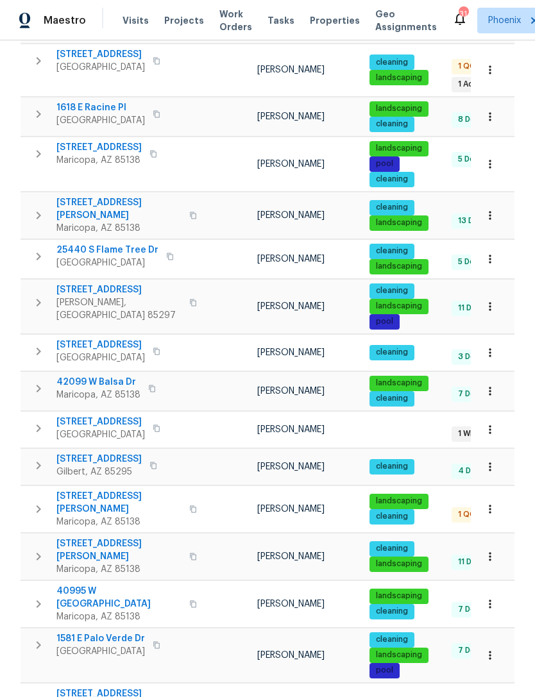
click at [71, 490] on span "40168 W Sanders Way" at bounding box center [118, 503] width 125 height 26
copy div "[STREET_ADDRESS][PERSON_NAME]"
copy div "[STREET_ADDRESS]"
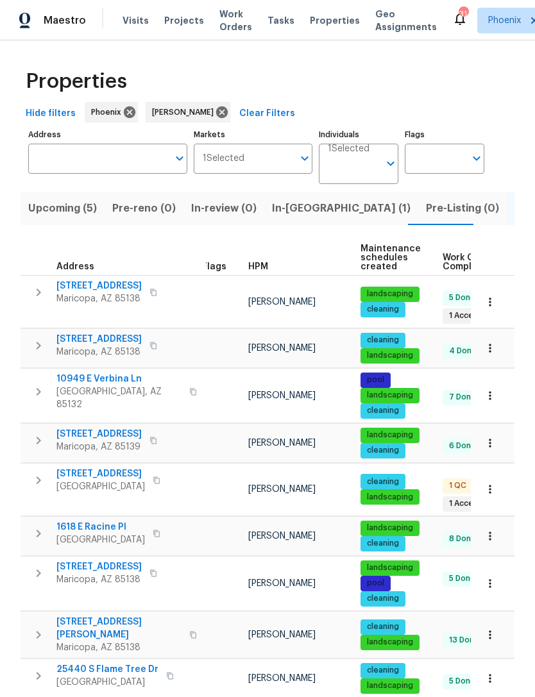
scroll to position [0, 0]
